Goal: Task Accomplishment & Management: Manage account settings

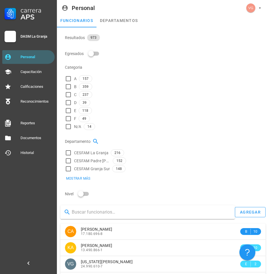
click at [117, 207] on input "text" at bounding box center [151, 211] width 159 height 9
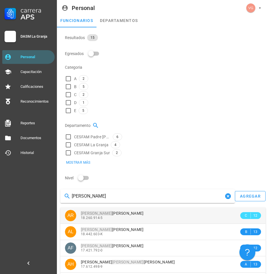
type input "[PERSON_NAME]"
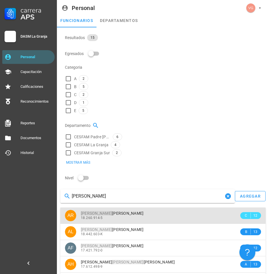
click at [129, 216] on div "18.260.914-5" at bounding box center [160, 218] width 158 height 4
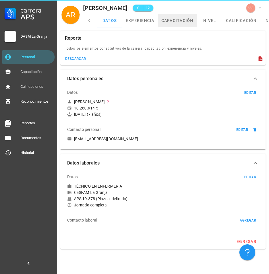
click at [175, 19] on link "capacitación" at bounding box center [177, 21] width 39 height 14
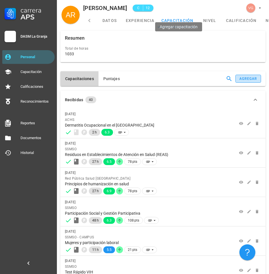
click at [239, 77] on div "agregar" at bounding box center [248, 79] width 18 height 4
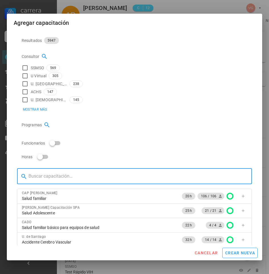
click at [65, 172] on input "text" at bounding box center [137, 176] width 219 height 9
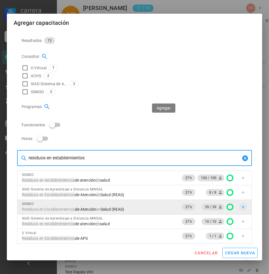
type input "residuos en estableimientos"
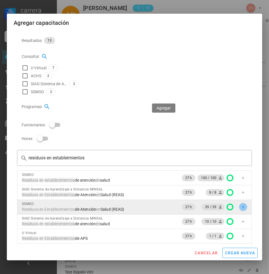
click at [241, 205] on icon "button" at bounding box center [243, 207] width 5 height 5
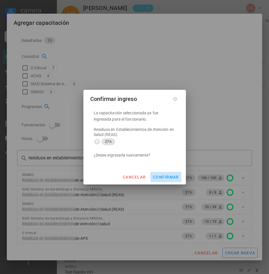
click at [174, 173] on button "confirmar" at bounding box center [165, 177] width 31 height 10
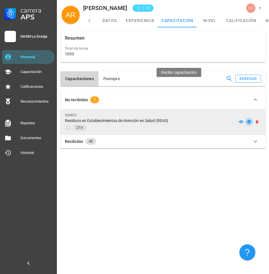
click at [247, 120] on icon "button" at bounding box center [249, 122] width 4 height 4
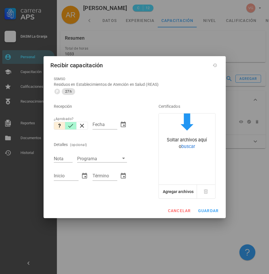
click at [70, 126] on icon "button" at bounding box center [70, 125] width 7 height 7
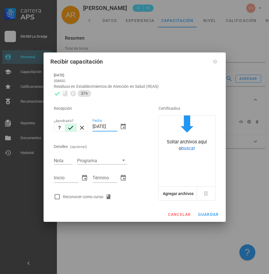
click at [104, 127] on input "[DATE]" at bounding box center [105, 126] width 25 height 9
click at [98, 127] on input "[DATE]" at bounding box center [105, 126] width 25 height 9
drag, startPoint x: 95, startPoint y: 126, endPoint x: 150, endPoint y: 136, distance: 56.2
click at [150, 136] on div "Recepción ¿Aprobado? Fecha [DATE] Detalles (opcional) Nota Programa Inicio Térm…" at bounding box center [135, 150] width 166 height 103
type input "0"
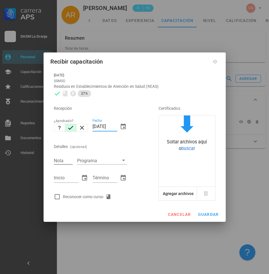
type input "[DATE]"
click at [58, 158] on div "Nota" at bounding box center [63, 160] width 19 height 7
click at [59, 160] on input "Nota" at bounding box center [63, 160] width 19 height 7
type input "6.5"
click at [61, 176] on div "Inicio" at bounding box center [66, 177] width 25 height 9
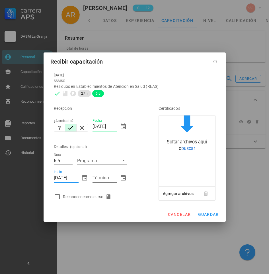
type input "[DATE]"
click at [94, 177] on div "Término" at bounding box center [105, 177] width 25 height 9
type input "[DATE]"
click at [57, 196] on div at bounding box center [57, 197] width 10 height 10
checkbox input "true"
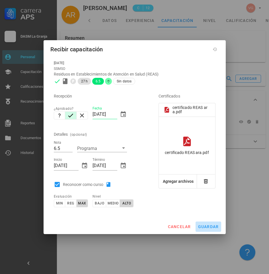
click at [211, 225] on span "guardar" at bounding box center [208, 226] width 21 height 5
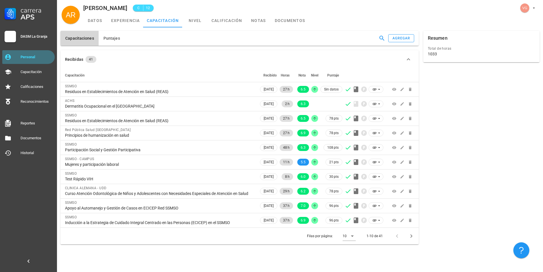
click at [33, 53] on div "Personal" at bounding box center [37, 56] width 32 height 9
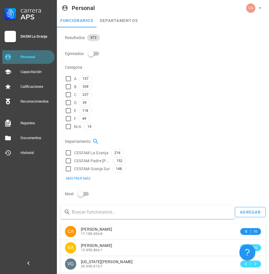
click at [35, 55] on div "Personal" at bounding box center [37, 57] width 32 height 5
click at [85, 207] on input "text" at bounding box center [151, 211] width 159 height 9
type input "[PERSON_NAME]"
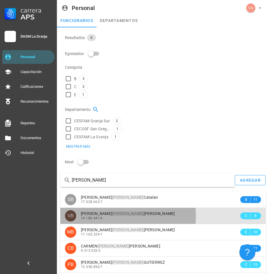
click at [126, 211] on div "[PERSON_NAME]" at bounding box center [160, 213] width 158 height 5
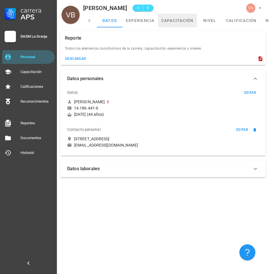
click at [177, 17] on link "capacitación" at bounding box center [177, 21] width 39 height 14
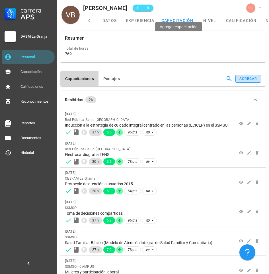
click at [239, 77] on div "agregar" at bounding box center [248, 79] width 18 height 4
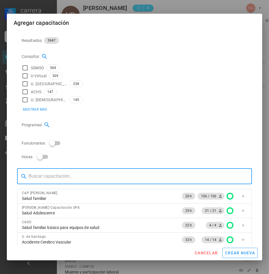
click at [102, 172] on input "text" at bounding box center [137, 176] width 219 height 9
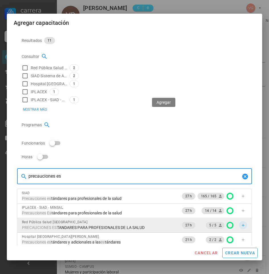
type input "precauciones es"
click at [241, 223] on icon "button" at bounding box center [243, 225] width 5 height 5
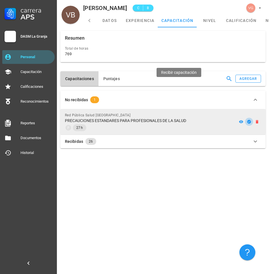
click at [247, 119] on icon "button" at bounding box center [249, 121] width 5 height 5
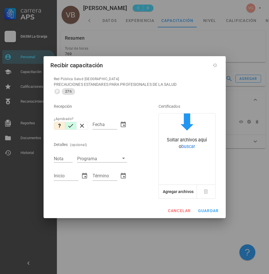
click at [68, 125] on icon "button" at bounding box center [70, 125] width 7 height 7
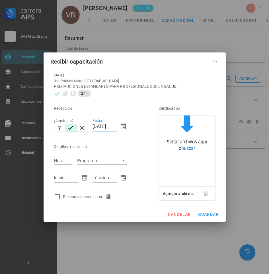
click at [97, 126] on input "[DATE]" at bounding box center [105, 126] width 25 height 9
type input "[DATE]"
click at [62, 159] on div "Nota" at bounding box center [63, 160] width 19 height 7
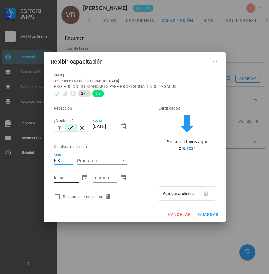
type input "6.8"
click at [68, 177] on input "Inicio" at bounding box center [66, 177] width 25 height 9
type input "[DATE]"
click at [108, 179] on input "Término" at bounding box center [105, 177] width 25 height 9
click at [57, 197] on div at bounding box center [57, 197] width 10 height 10
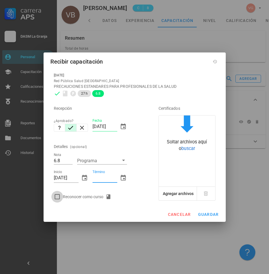
checkbox input "true"
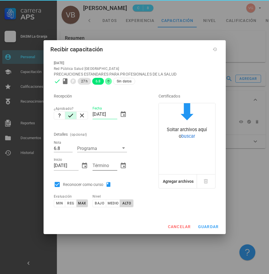
click at [101, 164] on div "Término" at bounding box center [105, 165] width 25 height 9
type input "3"
type input "[DATE]"
click at [136, 180] on div "Reconocer como curso" at bounding box center [98, 184] width 93 height 11
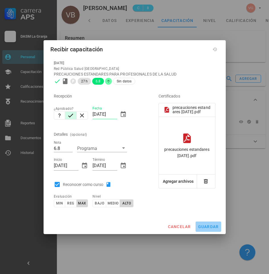
click at [208, 228] on span "guardar" at bounding box center [208, 226] width 21 height 5
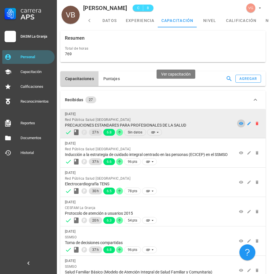
click at [239, 122] on icon at bounding box center [241, 123] width 4 height 3
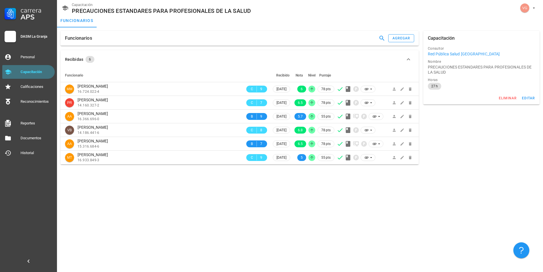
click at [34, 75] on div "Capacitación" at bounding box center [37, 71] width 32 height 9
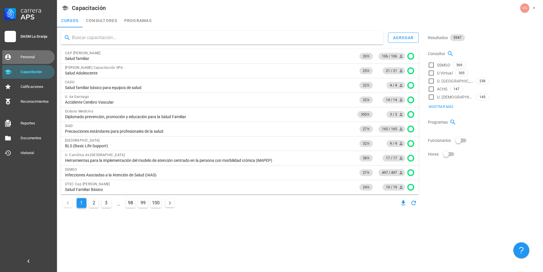
click at [36, 54] on div "Personal" at bounding box center [37, 56] width 32 height 9
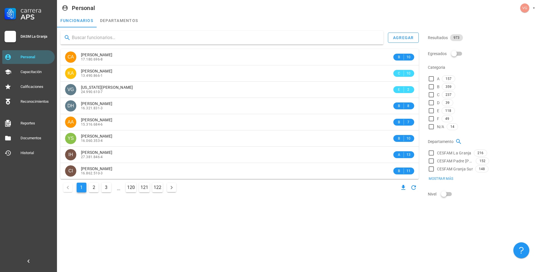
click at [120, 36] on input "text" at bounding box center [225, 37] width 307 height 9
type input "[PERSON_NAME]"
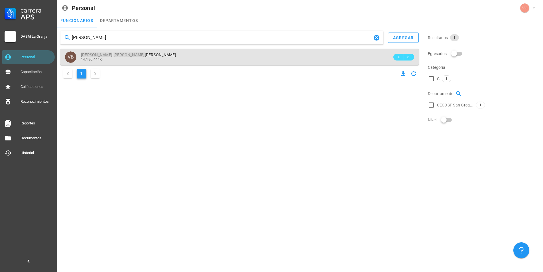
click at [141, 54] on div "[PERSON_NAME]" at bounding box center [236, 54] width 311 height 5
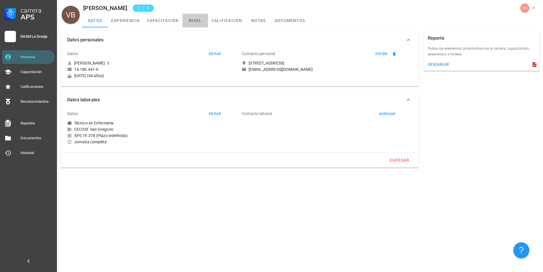
click at [200, 19] on link "nivel" at bounding box center [195, 21] width 26 height 14
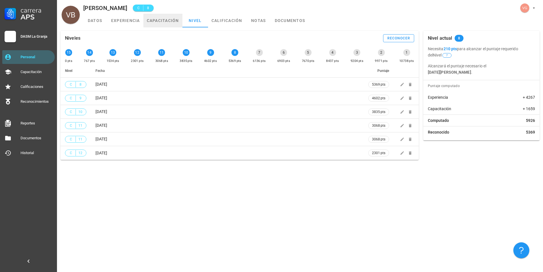
click at [170, 20] on link "capacitación" at bounding box center [162, 21] width 39 height 14
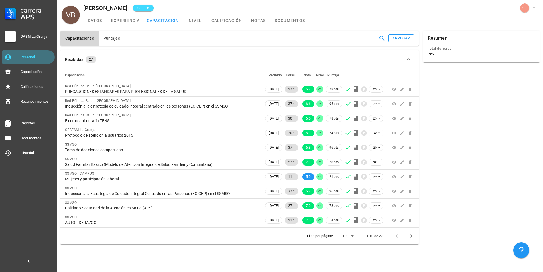
click at [38, 56] on div "Personal" at bounding box center [37, 57] width 32 height 5
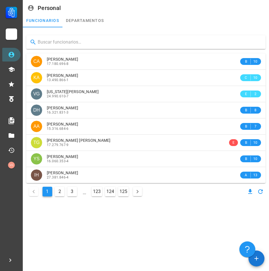
click at [68, 44] on input "text" at bounding box center [149, 42] width 223 height 9
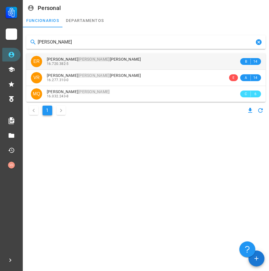
type input "[PERSON_NAME]"
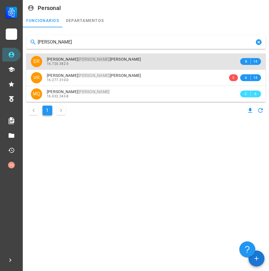
click at [121, 57] on div "[PERSON_NAME]" at bounding box center [143, 59] width 192 height 5
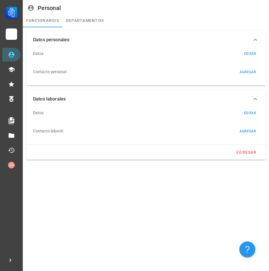
click at [121, 57] on div "Datos editar" at bounding box center [145, 54] width 225 height 14
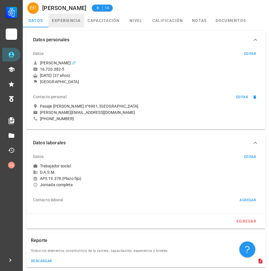
click at [73, 26] on link "experiencia" at bounding box center [66, 21] width 36 height 14
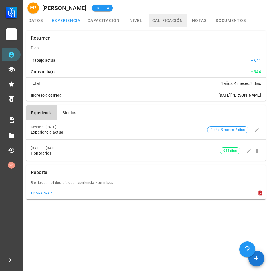
click at [170, 25] on link "calificación" at bounding box center [168, 21] width 38 height 14
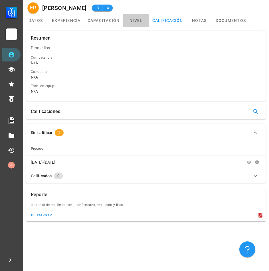
click at [143, 21] on link "nivel" at bounding box center [136, 21] width 26 height 14
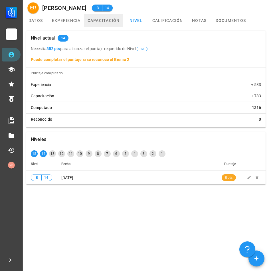
click at [118, 24] on link "capacitación" at bounding box center [103, 21] width 39 height 14
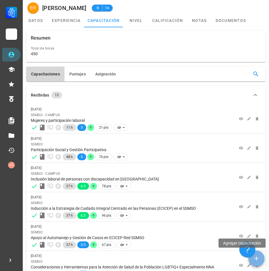
click at [255, 261] on icon "button" at bounding box center [256, 258] width 7 height 7
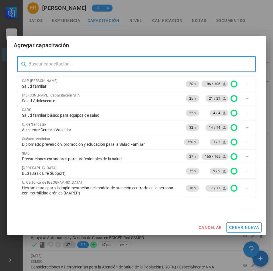
click at [51, 63] on input "text" at bounding box center [139, 64] width 223 height 9
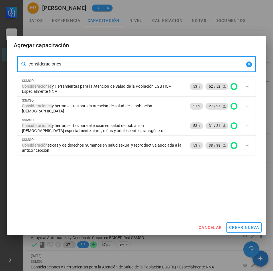
type input "consideraciones"
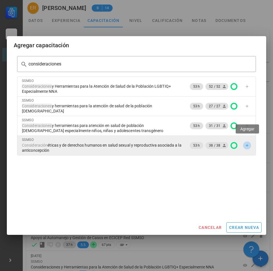
click at [250, 143] on span "button" at bounding box center [247, 145] width 8 height 5
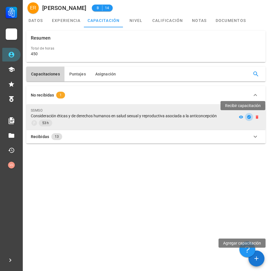
click at [250, 117] on icon "button" at bounding box center [249, 117] width 4 height 4
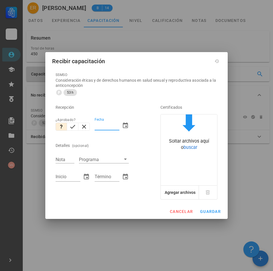
click at [109, 125] on input "Fecha" at bounding box center [107, 125] width 25 height 9
click at [74, 126] on icon "button" at bounding box center [72, 126] width 7 height 7
type input "[DATE]"
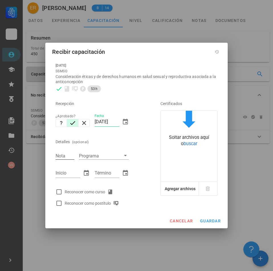
click at [63, 154] on div "Nota" at bounding box center [65, 155] width 19 height 7
type input "5.8"
click at [61, 172] on div "Inicio" at bounding box center [68, 173] width 25 height 9
click at [57, 191] on div at bounding box center [59, 192] width 10 height 10
checkbox input "true"
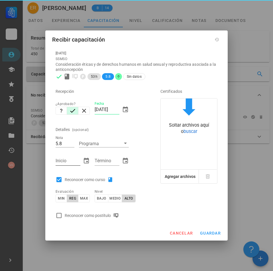
click at [68, 161] on input "Inicio" at bounding box center [68, 160] width 25 height 9
type input "[DATE]"
click at [107, 161] on input "Término" at bounding box center [107, 160] width 25 height 9
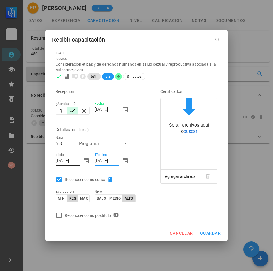
type input "[DATE]"
click at [79, 161] on input "[DATE]" at bounding box center [68, 160] width 25 height 9
type input "[DATE]"
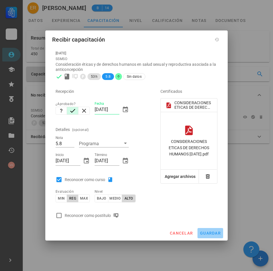
click at [210, 231] on span "guardar" at bounding box center [210, 233] width 21 height 5
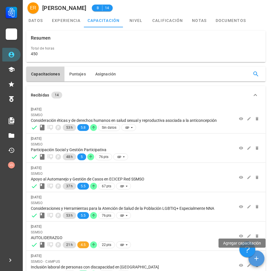
click at [256, 257] on icon "button" at bounding box center [256, 259] width 4 height 4
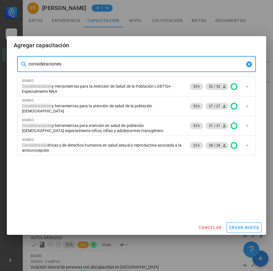
click at [56, 63] on input "consideraciones" at bounding box center [136, 64] width 216 height 9
drag, startPoint x: 71, startPoint y: 62, endPoint x: -94, endPoint y: 64, distance: 164.7
click at [0, 64] on html "Carrera APS DASM La Granja Personal Capacitación Calificaciones Reconocimientos…" at bounding box center [136, 271] width 273 height 542
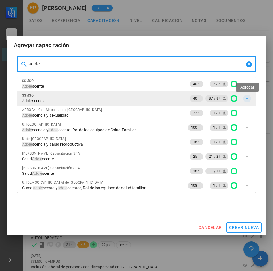
type input "adole"
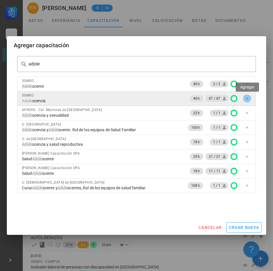
click at [248, 99] on icon "button" at bounding box center [247, 98] width 3 height 3
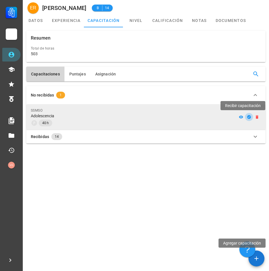
click at [250, 118] on icon "button" at bounding box center [249, 117] width 4 height 4
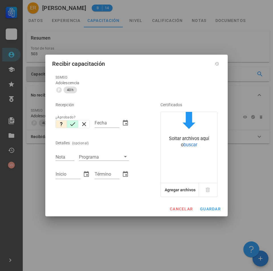
click at [71, 126] on icon "button" at bounding box center [72, 124] width 7 height 7
type input "[DATE]"
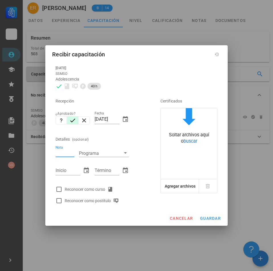
click at [65, 155] on input "Nota" at bounding box center [65, 153] width 19 height 7
type input "6.1"
click at [64, 171] on input "Inicio" at bounding box center [68, 170] width 25 height 9
type input "[DATE]"
click at [111, 172] on input "Término" at bounding box center [107, 170] width 25 height 9
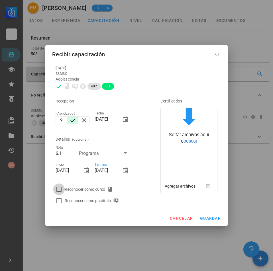
type input "[DATE]"
click at [56, 191] on div at bounding box center [59, 190] width 10 height 10
checkbox input "true"
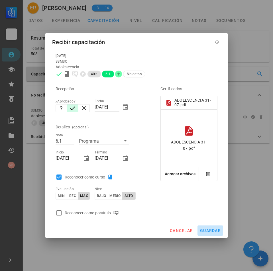
click at [205, 232] on span "guardar" at bounding box center [210, 230] width 21 height 5
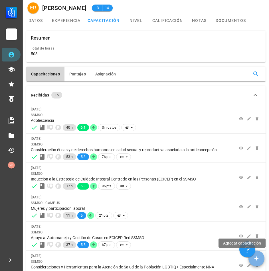
click at [257, 255] on icon "button" at bounding box center [256, 258] width 7 height 7
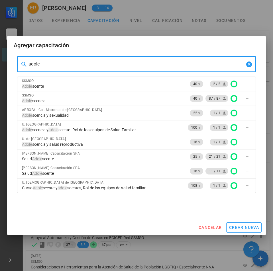
drag, startPoint x: 65, startPoint y: 64, endPoint x: -60, endPoint y: 54, distance: 125.8
click at [0, 54] on html "Carrera APS DASM La Granja Personal Capacitación Calificaciones Reconocimientos…" at bounding box center [136, 221] width 273 height 442
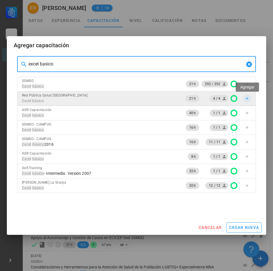
type input "excel basico"
click at [249, 97] on span "button" at bounding box center [247, 98] width 8 height 5
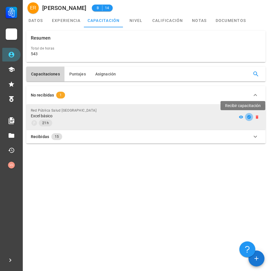
click at [249, 117] on icon "button" at bounding box center [248, 117] width 5 height 5
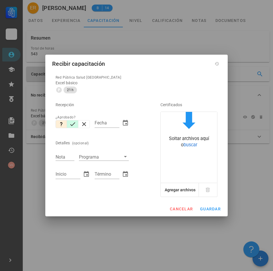
click at [72, 122] on icon "button" at bounding box center [72, 124] width 7 height 7
type input "[DATE]"
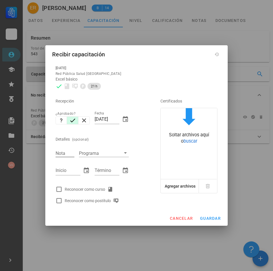
click at [72, 153] on input "Nota" at bounding box center [65, 153] width 19 height 7
type input "7"
click at [67, 174] on input "Inicio" at bounding box center [68, 170] width 25 height 9
drag, startPoint x: 77, startPoint y: 170, endPoint x: 25, endPoint y: 159, distance: 53.8
click at [25, 159] on div "Carrera APS DASM La Granja Personal Capacitación Calificaciones Reconocimientos…" at bounding box center [136, 135] width 273 height 271
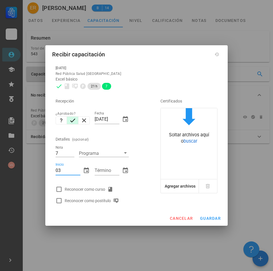
type input "0"
type input "/"
type input "[DATE]"
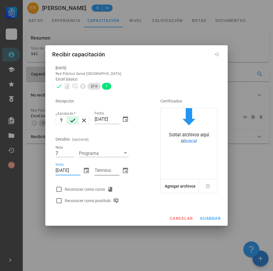
click at [113, 172] on input "Término" at bounding box center [107, 170] width 25 height 9
type input "[DATE]"
click at [60, 187] on div at bounding box center [59, 190] width 10 height 10
checkbox input "true"
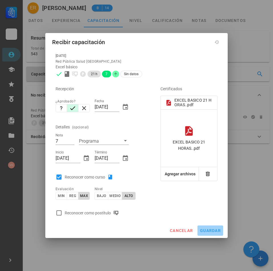
click at [214, 231] on span "guardar" at bounding box center [210, 230] width 21 height 5
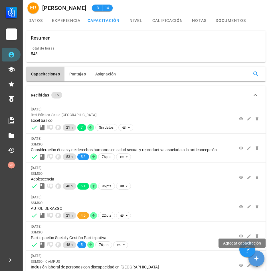
click at [255, 259] on icon "button" at bounding box center [256, 258] width 7 height 7
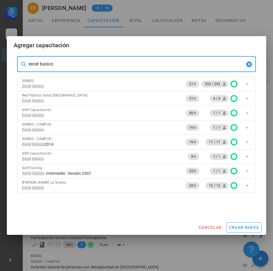
drag, startPoint x: 77, startPoint y: 62, endPoint x: -78, endPoint y: 54, distance: 154.9
click at [0, 54] on html "Carrera APS DASM La Granja Personal Capacitación Calificaciones Reconocimientos…" at bounding box center [136, 221] width 273 height 442
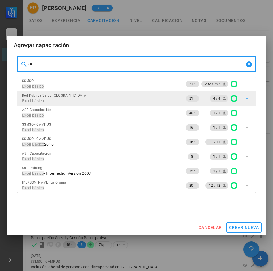
type input "o"
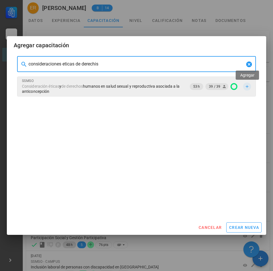
type input "consideraciones eticas de derechis"
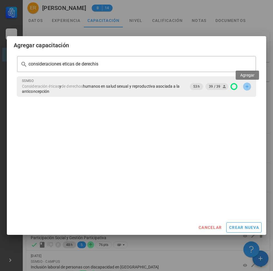
click at [247, 87] on icon "button" at bounding box center [247, 86] width 3 height 3
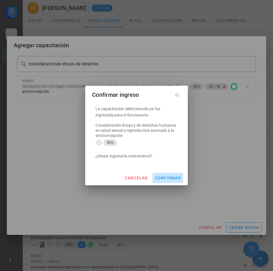
click at [170, 178] on span "confirmar" at bounding box center [168, 178] width 26 height 5
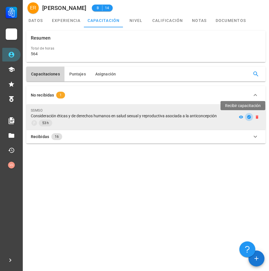
click at [250, 118] on icon "button" at bounding box center [249, 117] width 4 height 4
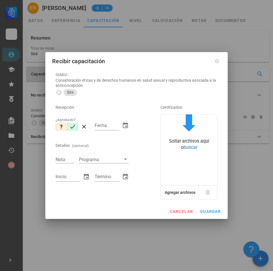
click at [73, 128] on icon "button" at bounding box center [72, 126] width 7 height 7
type input "[DATE]"
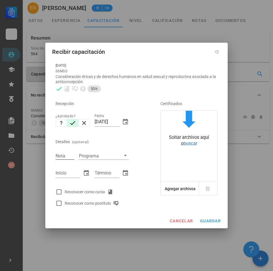
click at [64, 156] on div "Nota" at bounding box center [65, 155] width 19 height 7
type input "5.8"
click at [61, 172] on input "Inicio" at bounding box center [68, 173] width 25 height 9
type input "[DATE]"
click at [58, 190] on div at bounding box center [59, 192] width 10 height 10
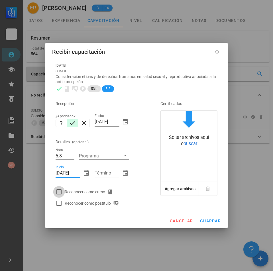
checkbox input "true"
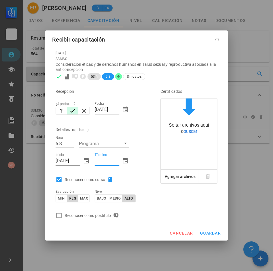
drag, startPoint x: 105, startPoint y: 161, endPoint x: 105, endPoint y: 168, distance: 6.3
click at [105, 168] on div "Término" at bounding box center [107, 163] width 25 height 15
click at [106, 162] on input "Término" at bounding box center [107, 160] width 25 height 9
type input "[DATE]"
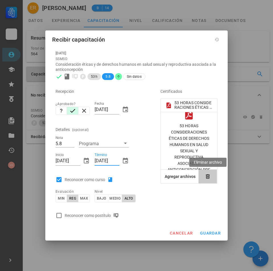
click at [210, 178] on icon "button" at bounding box center [208, 177] width 6 height 6
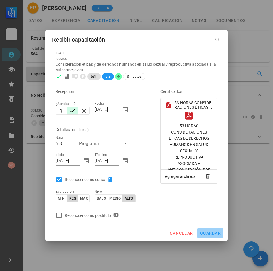
click at [215, 236] on span "guardar" at bounding box center [210, 233] width 21 height 5
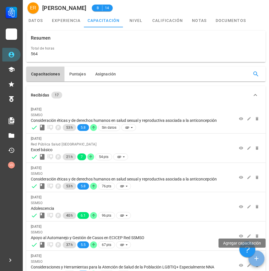
click at [259, 254] on button "button" at bounding box center [256, 259] width 16 height 16
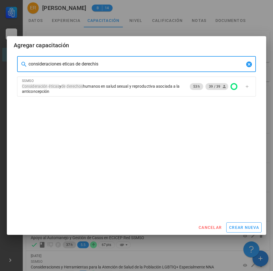
drag, startPoint x: 107, startPoint y: 64, endPoint x: -29, endPoint y: 67, distance: 136.2
click at [0, 67] on html "Carrera APS DASM La Granja Personal Capacitación Calificaciones Reconocimientos…" at bounding box center [136, 221] width 273 height 442
type input "f"
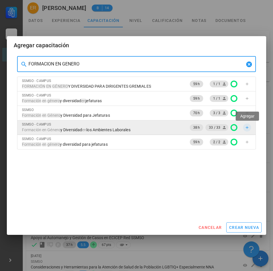
type input "FORMACION EN GENERO"
click at [248, 128] on icon "button" at bounding box center [247, 127] width 5 height 5
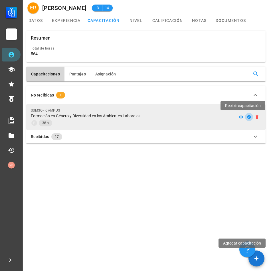
click at [247, 119] on icon "button" at bounding box center [248, 117] width 5 height 5
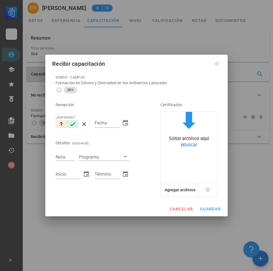
click at [76, 124] on icon "button" at bounding box center [72, 124] width 7 height 7
type input "[DATE]"
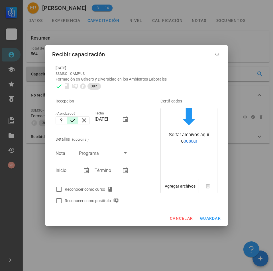
click at [61, 154] on input "Nota" at bounding box center [65, 153] width 19 height 7
type input "6.4"
click at [64, 170] on input "Inicio" at bounding box center [68, 170] width 25 height 9
type input "[DATE]"
click at [105, 168] on div "Término" at bounding box center [107, 170] width 25 height 9
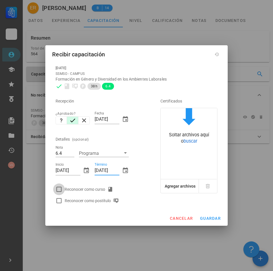
type input "[DATE]"
click at [61, 191] on div at bounding box center [59, 190] width 10 height 10
checkbox input "true"
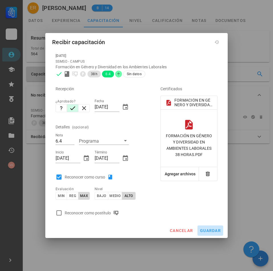
click at [207, 229] on span "guardar" at bounding box center [210, 230] width 21 height 5
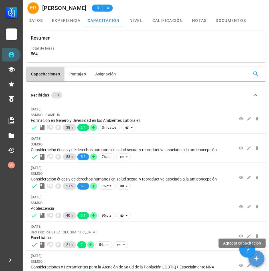
click at [254, 261] on icon "button" at bounding box center [256, 258] width 7 height 7
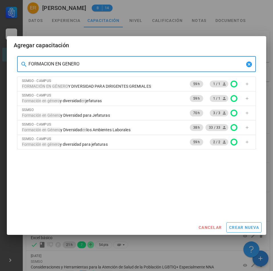
drag, startPoint x: 81, startPoint y: 65, endPoint x: -56, endPoint y: 58, distance: 137.5
click at [0, 58] on html "Carrera APS DASM La Granja Personal Capacitación Calificaciones Reconocimientos…" at bounding box center [136, 221] width 273 height 442
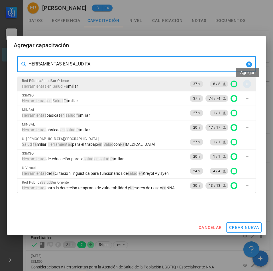
type input "HERRAMIENTAS EN SALUD FA"
click at [249, 85] on span "button" at bounding box center [247, 84] width 8 height 5
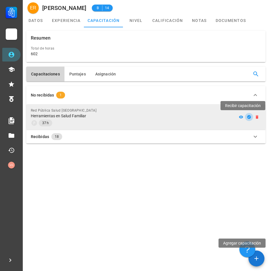
click at [249, 116] on icon "button" at bounding box center [249, 117] width 4 height 4
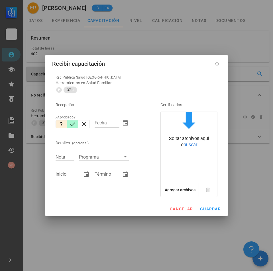
click at [70, 123] on icon "button" at bounding box center [72, 124] width 7 height 7
type input "[DATE]"
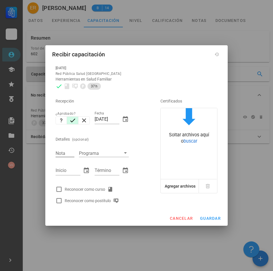
click at [66, 154] on input "Nota" at bounding box center [65, 153] width 19 height 7
click at [62, 155] on input "Nota" at bounding box center [65, 153] width 19 height 7
type input "5.5"
click at [64, 174] on input "Inicio" at bounding box center [68, 170] width 25 height 9
type input "[DATE]"
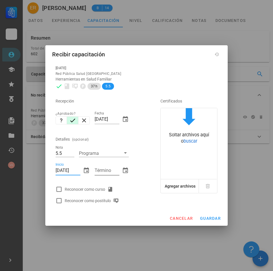
click at [101, 172] on input "Término" at bounding box center [107, 170] width 25 height 9
type input "[DATE]"
click at [61, 188] on div at bounding box center [59, 190] width 10 height 10
checkbox input "true"
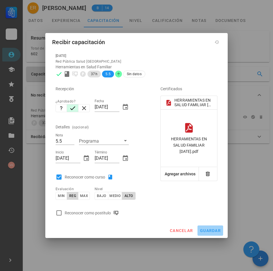
click at [207, 232] on span "guardar" at bounding box center [210, 230] width 21 height 5
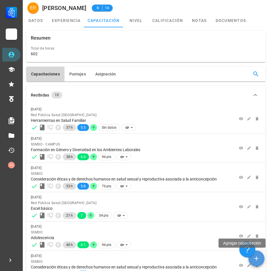
click at [256, 258] on icon "button" at bounding box center [256, 259] width 4 height 4
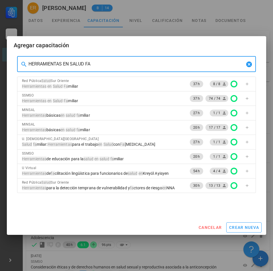
drag, startPoint x: 97, startPoint y: 64, endPoint x: -77, endPoint y: 41, distance: 175.6
click at [0, 41] on html "Carrera APS DASM La Granja Personal Capacitación Calificaciones Reconocimientos…" at bounding box center [136, 221] width 273 height 442
click at [131, 70] on div "HERRAMIENTAS EN SALUD FA" at bounding box center [136, 64] width 216 height 16
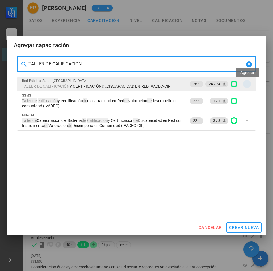
type input "TALLER DE CALIFICACION"
click at [248, 84] on icon "button" at bounding box center [247, 84] width 5 height 5
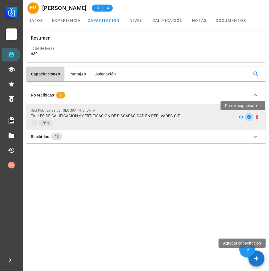
click at [248, 119] on icon "button" at bounding box center [248, 117] width 5 height 5
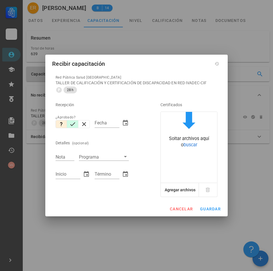
click at [71, 124] on icon "button" at bounding box center [72, 124] width 7 height 7
type input "[DATE]"
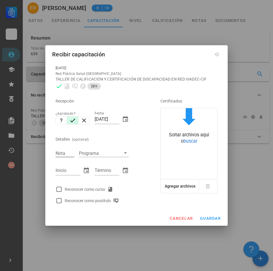
click at [66, 153] on input "Nota" at bounding box center [65, 153] width 19 height 7
type input "-"
type input "5.1"
click at [60, 189] on div at bounding box center [59, 190] width 10 height 10
checkbox input "true"
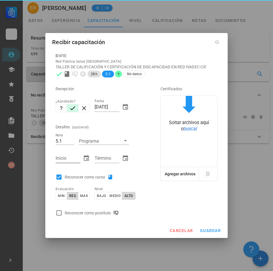
click at [69, 159] on input "Inicio" at bounding box center [68, 158] width 25 height 9
type input "[DATE]"
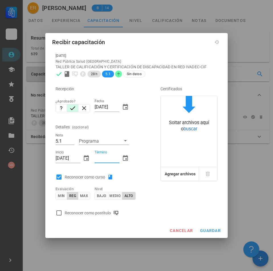
click at [105, 159] on input "Término" at bounding box center [107, 158] width 25 height 9
type input "[DATE]"
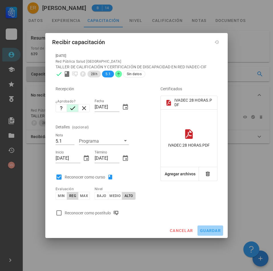
click at [211, 231] on span "guardar" at bounding box center [210, 230] width 21 height 5
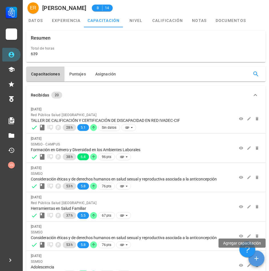
click at [258, 256] on icon "button" at bounding box center [256, 258] width 7 height 7
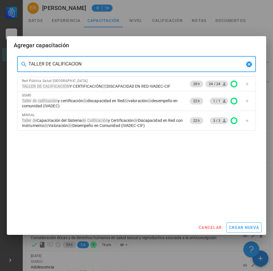
drag, startPoint x: 101, startPoint y: 64, endPoint x: -172, endPoint y: 36, distance: 274.4
click at [0, 36] on html "Carrera APS DASM La Granja Personal Capacitación Calificaciones Reconocimientos…" at bounding box center [136, 221] width 273 height 442
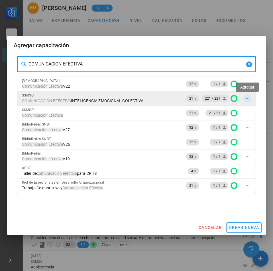
type input "COMUNICACION EFECTIVA"
click at [249, 101] on icon "button" at bounding box center [247, 98] width 5 height 5
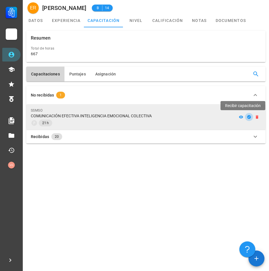
click at [249, 119] on icon "button" at bounding box center [249, 117] width 4 height 4
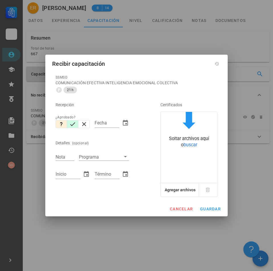
click at [76, 124] on icon "button" at bounding box center [72, 124] width 7 height 7
type input "[DATE]"
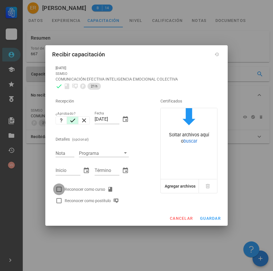
click at [62, 189] on div at bounding box center [59, 190] width 10 height 10
checkbox input "true"
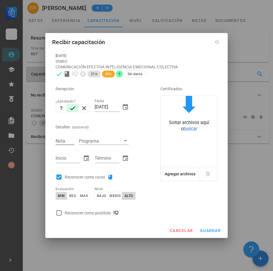
click at [61, 142] on input "Nota" at bounding box center [65, 140] width 19 height 7
type input "6.1"
click at [63, 159] on input "Inicio" at bounding box center [68, 158] width 25 height 9
type input "[DATE]"
click at [97, 161] on input "Término" at bounding box center [107, 158] width 25 height 9
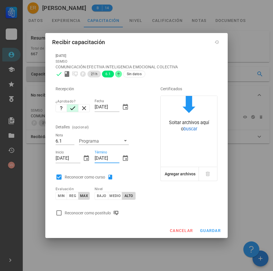
type input "[DATE]"
click at [138, 167] on div "Recepción ¿Aprobado? Fecha [DATE] Detalles (opcional) Nota 6.1 Programa Inicio …" at bounding box center [99, 149] width 93 height 139
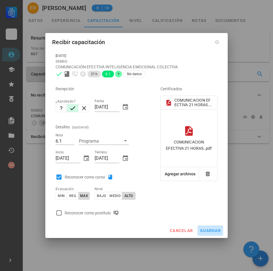
click at [211, 230] on span "guardar" at bounding box center [210, 230] width 21 height 5
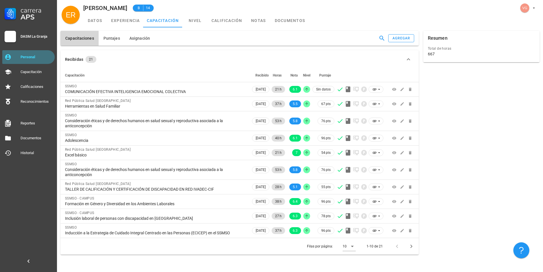
click at [40, 52] on div "Personal" at bounding box center [37, 56] width 32 height 9
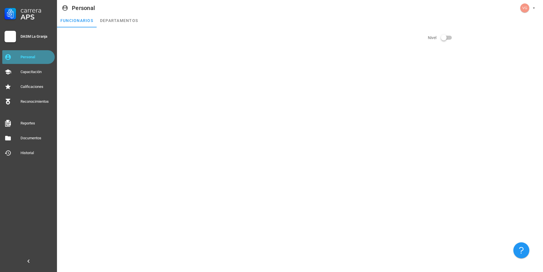
click at [40, 54] on div "Personal" at bounding box center [37, 56] width 32 height 9
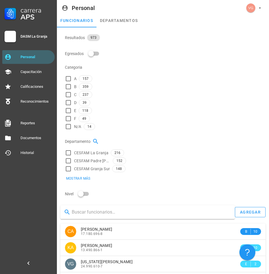
click at [74, 207] on input "text" at bounding box center [151, 211] width 159 height 9
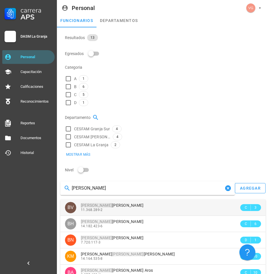
type input "[PERSON_NAME]"
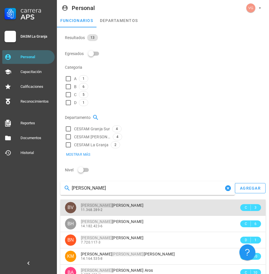
click at [143, 208] on div "11.368.289-2" at bounding box center [160, 210] width 158 height 4
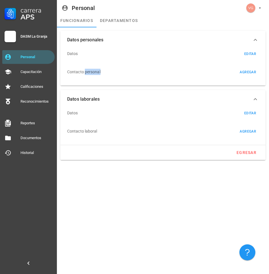
click at [101, 65] on div "Contacto personal" at bounding box center [83, 72] width 33 height 14
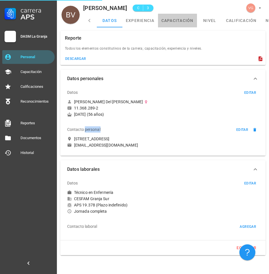
click at [180, 23] on link "capacitación" at bounding box center [177, 21] width 39 height 14
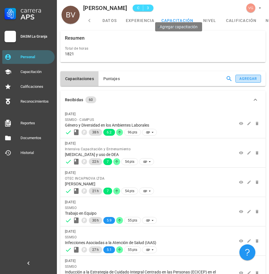
click at [239, 77] on div "agregar" at bounding box center [248, 79] width 18 height 4
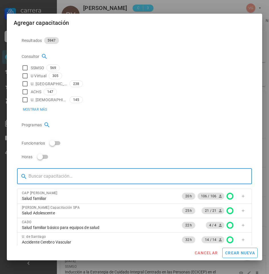
click at [84, 172] on input "text" at bounding box center [137, 176] width 219 height 9
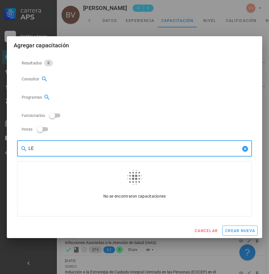
type input "L"
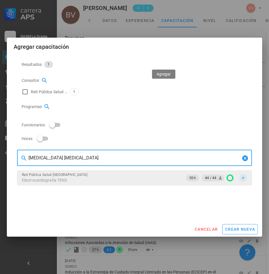
type input "[MEDICAL_DATA] [MEDICAL_DATA]"
click at [242, 176] on icon "button" at bounding box center [243, 177] width 3 height 3
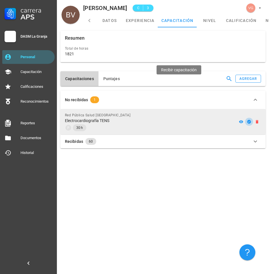
click at [247, 120] on icon "button" at bounding box center [249, 122] width 4 height 4
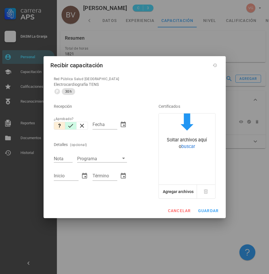
click at [72, 127] on icon "button" at bounding box center [70, 125] width 7 height 7
type input "[DATE]"
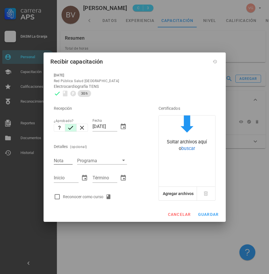
click at [65, 160] on input "Nota" at bounding box center [63, 160] width 19 height 7
type input "6.1"
click at [62, 197] on div at bounding box center [57, 197] width 10 height 10
checkbox input "true"
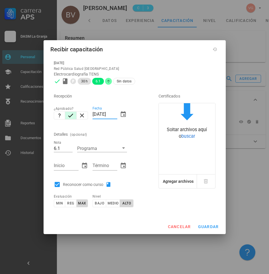
drag, startPoint x: 117, startPoint y: 114, endPoint x: 60, endPoint y: 109, distance: 57.4
click at [59, 109] on div "Recepción ¿Aprobado? Fecha [DATE] Detalles (opcional) Nota 6.1 Programa Inicio …" at bounding box center [98, 151] width 93 height 128
type input "[DATE]"
click at [61, 163] on div "Inicio" at bounding box center [66, 165] width 25 height 9
type input "[DATE]"
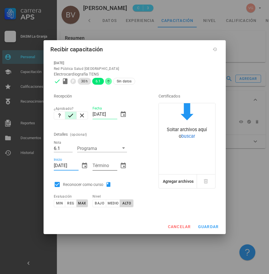
click at [106, 166] on div "Término" at bounding box center [105, 165] width 25 height 9
type input "[DATE]"
click at [64, 147] on input "6.1" at bounding box center [63, 147] width 19 height 7
type input "6.2"
click at [123, 95] on div "Recepción" at bounding box center [98, 96] width 89 height 14
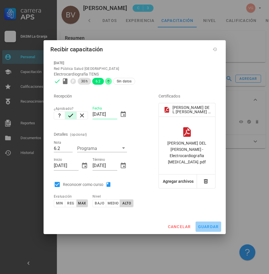
click at [205, 223] on button "guardar" at bounding box center [209, 226] width 26 height 10
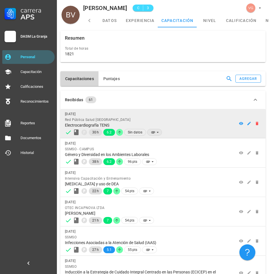
click at [158, 130] on icon at bounding box center [158, 132] width 5 height 5
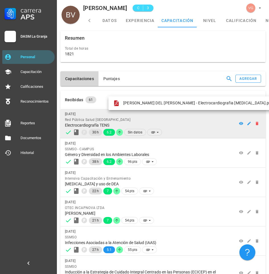
drag, startPoint x: 130, startPoint y: 62, endPoint x: 99, endPoint y: 68, distance: 31.8
click at [130, 96] on div "Recibidas 61" at bounding box center [159, 99] width 189 height 7
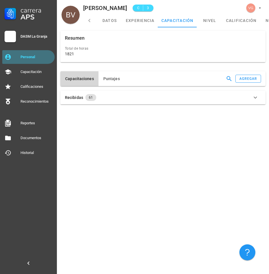
click at [45, 57] on div "Personal" at bounding box center [37, 57] width 32 height 5
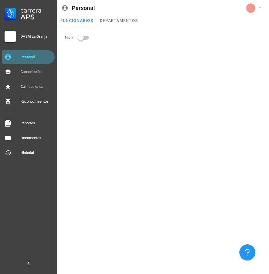
click at [45, 57] on div "Personal" at bounding box center [37, 57] width 32 height 5
click at [45, 56] on div "Personal" at bounding box center [37, 57] width 32 height 5
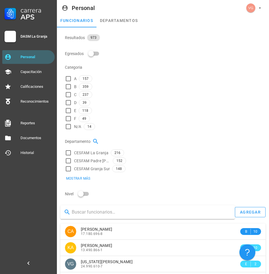
click at [126, 207] on input "text" at bounding box center [151, 211] width 159 height 9
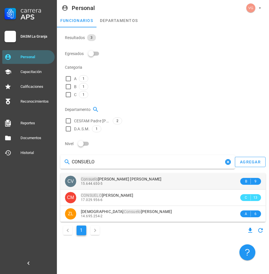
type input "CONSUELO"
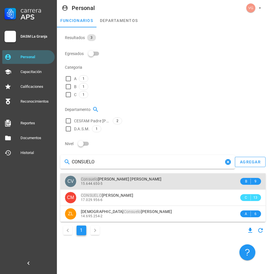
click at [146, 181] on div "15.644.650-5" at bounding box center [160, 183] width 158 height 4
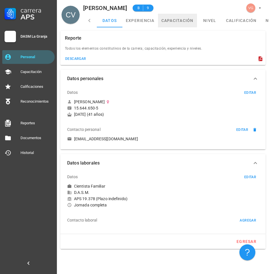
click at [183, 25] on link "capacitación" at bounding box center [177, 21] width 39 height 14
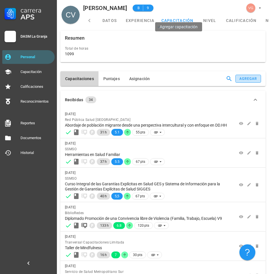
click at [239, 77] on div "agregar" at bounding box center [248, 79] width 18 height 4
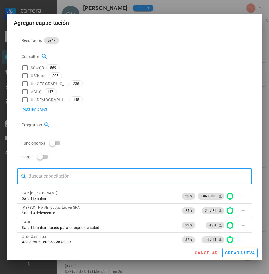
click at [64, 172] on input "text" at bounding box center [137, 176] width 219 height 9
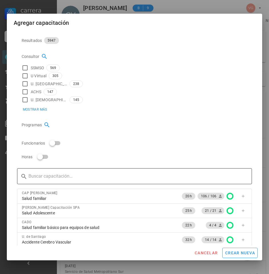
click at [56, 168] on div at bounding box center [137, 176] width 219 height 16
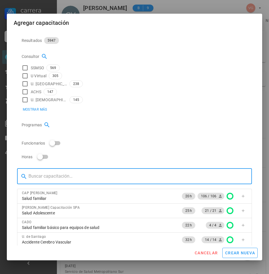
click at [56, 172] on input "text" at bounding box center [137, 176] width 219 height 9
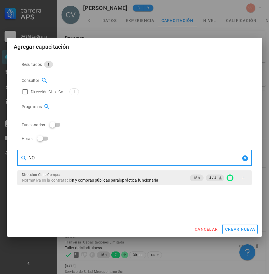
type input "N"
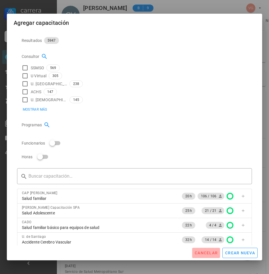
click at [204, 250] on span "cancelar" at bounding box center [206, 252] width 23 height 5
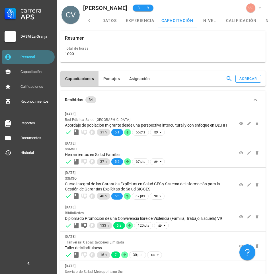
click at [28, 57] on div "Personal" at bounding box center [37, 57] width 32 height 5
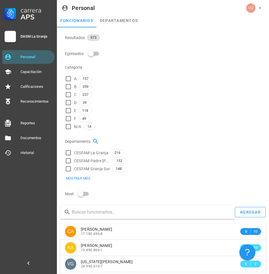
click at [131, 207] on input "text" at bounding box center [151, 211] width 159 height 9
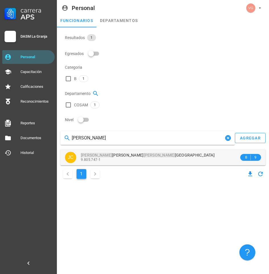
type input "[PERSON_NAME]"
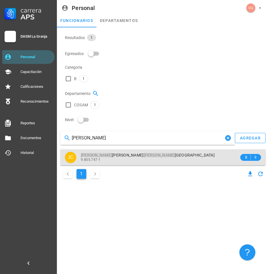
click at [114, 158] on div "9.805.747-1" at bounding box center [160, 160] width 158 height 4
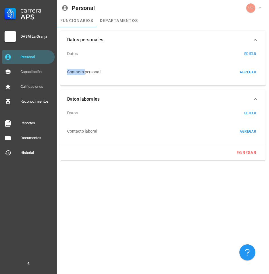
click at [114, 58] on div "Datos editar" at bounding box center [163, 54] width 192 height 14
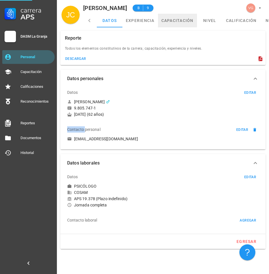
click at [177, 17] on link "capacitación" at bounding box center [177, 21] width 39 height 14
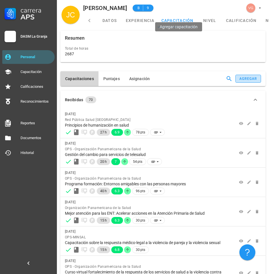
click at [239, 77] on div "agregar" at bounding box center [248, 79] width 18 height 4
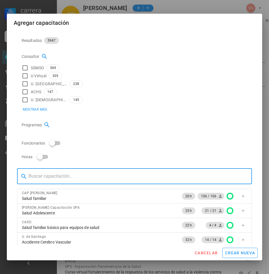
click at [49, 172] on input "text" at bounding box center [137, 176] width 219 height 9
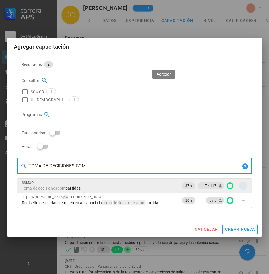
type input "TOMA DE DECICIONES COM"
click at [241, 183] on icon "button" at bounding box center [243, 185] width 5 height 5
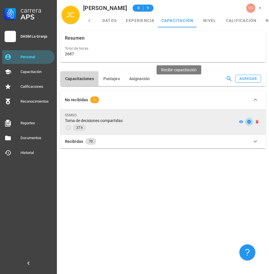
click at [247, 120] on icon "button" at bounding box center [249, 122] width 4 height 4
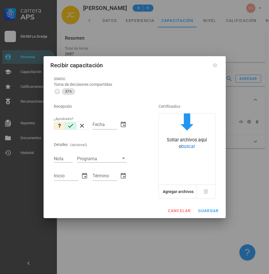
click at [69, 124] on icon "button" at bounding box center [70, 125] width 7 height 7
type input "[DATE]"
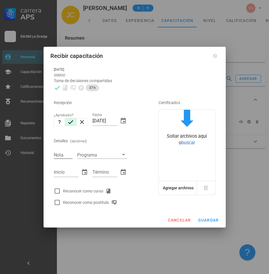
click at [61, 154] on div "Nota" at bounding box center [63, 154] width 19 height 7
type input "6.9"
click at [114, 119] on input "[DATE]" at bounding box center [105, 120] width 25 height 9
drag, startPoint x: 116, startPoint y: 122, endPoint x: 91, endPoint y: 123, distance: 25.6
click at [87, 125] on div "Recepción ¿Aprobado? Fecha [DATE] Detalles (opcional) Nota 6.9 Programa Inicio …" at bounding box center [98, 150] width 93 height 115
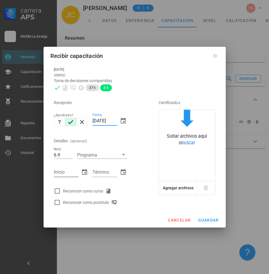
type input "[DATE]"
click at [59, 170] on div "Inicio" at bounding box center [66, 172] width 25 height 9
type input "[DATE]"
click at [107, 174] on input "Término" at bounding box center [105, 172] width 25 height 9
type input "[DATE]"
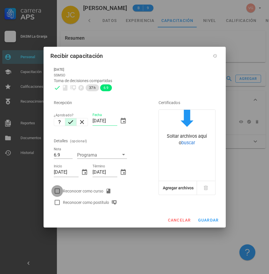
click at [54, 192] on div at bounding box center [57, 191] width 10 height 10
checkbox input "true"
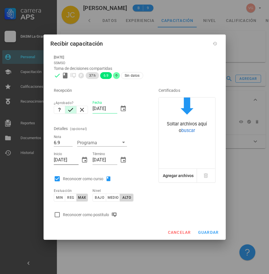
click at [57, 160] on input "[DATE]" at bounding box center [66, 159] width 25 height 9
click at [66, 159] on input "[DATE]" at bounding box center [66, 159] width 25 height 9
click at [99, 157] on input "[DATE]" at bounding box center [105, 159] width 25 height 9
click at [104, 157] on input "[DATE]" at bounding box center [105, 159] width 25 height 9
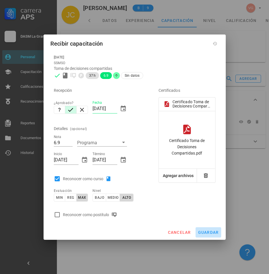
click at [211, 233] on span "guardar" at bounding box center [208, 232] width 21 height 5
